Goal: Task Accomplishment & Management: Complete application form

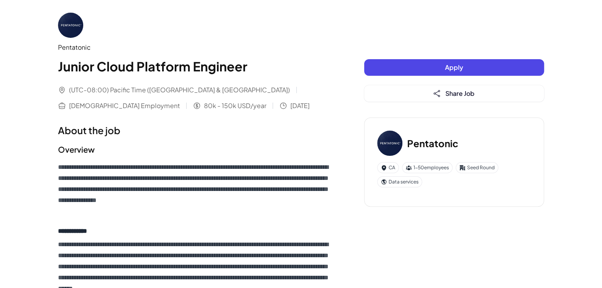
click at [411, 67] on button "Apply" at bounding box center [454, 67] width 180 height 17
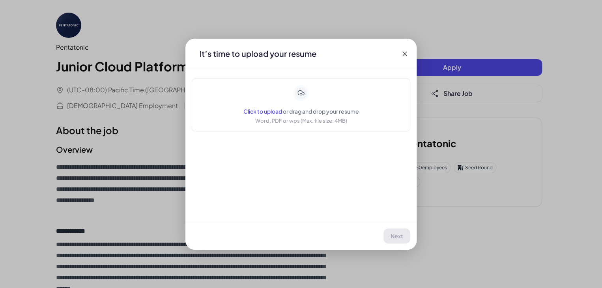
click at [262, 109] on span "Click to upload" at bounding box center [262, 111] width 39 height 7
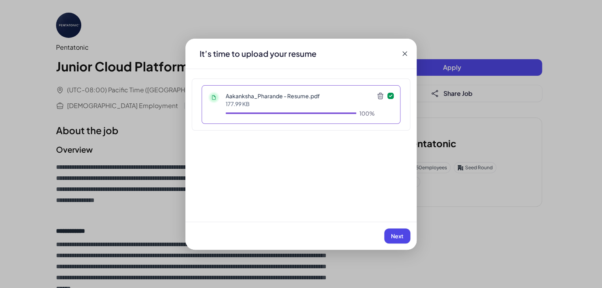
click at [393, 232] on span "Next" at bounding box center [397, 235] width 13 height 7
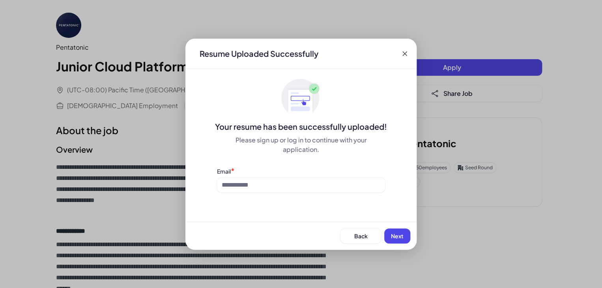
click at [393, 232] on span "Next" at bounding box center [397, 235] width 13 height 7
click at [326, 192] on input at bounding box center [301, 184] width 168 height 15
type input "**********"
click at [396, 232] on span "Next" at bounding box center [397, 235] width 13 height 7
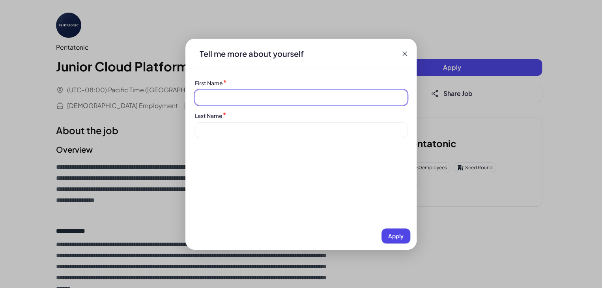
click at [266, 97] on input at bounding box center [301, 97] width 212 height 15
type input "*********"
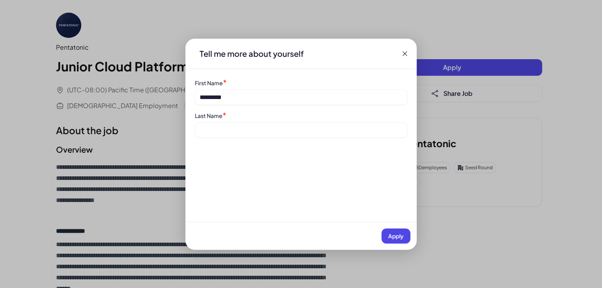
drag, startPoint x: 265, startPoint y: 103, endPoint x: 256, endPoint y: 121, distance: 19.8
click at [256, 121] on div "Last Name *" at bounding box center [301, 124] width 212 height 26
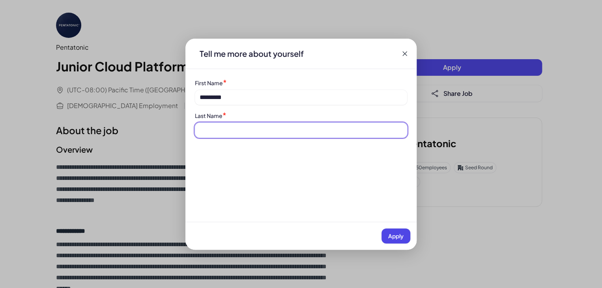
click at [235, 124] on input at bounding box center [301, 130] width 212 height 15
type input "********"
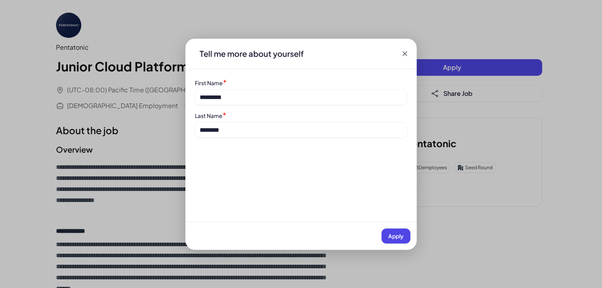
click at [393, 232] on span "Apply" at bounding box center [395, 235] width 15 height 7
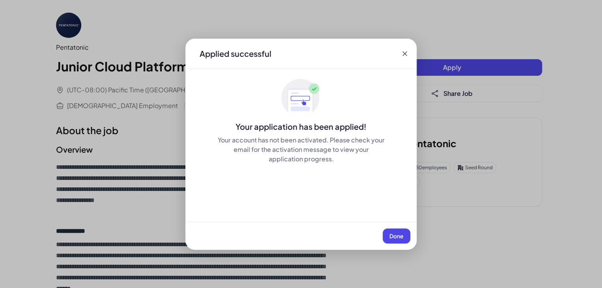
click at [393, 232] on span "Done" at bounding box center [396, 235] width 14 height 7
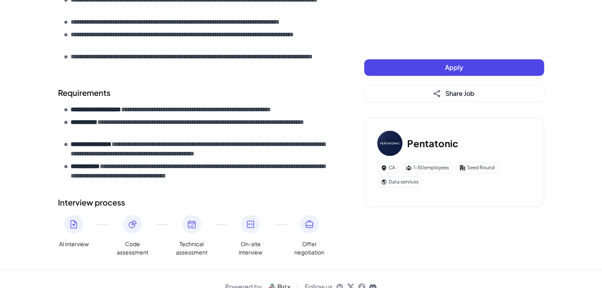
scroll to position [362, 0]
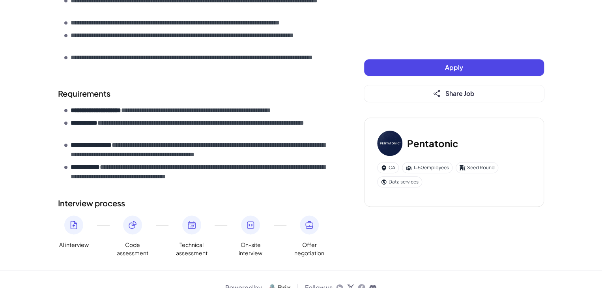
click at [375, 70] on button "Apply" at bounding box center [454, 67] width 180 height 17
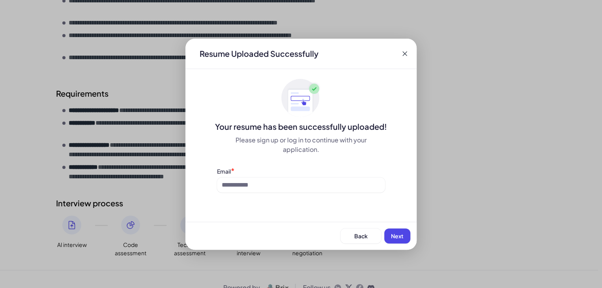
click at [405, 55] on icon at bounding box center [405, 54] width 8 height 8
